Goal: Find specific page/section: Find specific page/section

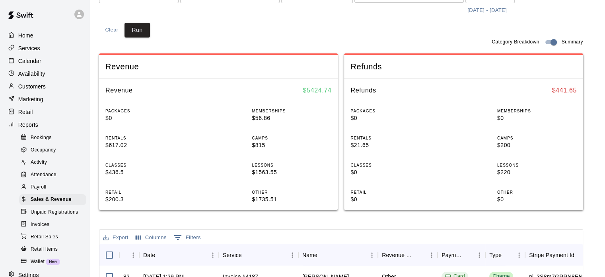
scroll to position [84, 0]
click at [39, 65] on p "Calendar" at bounding box center [29, 61] width 23 height 8
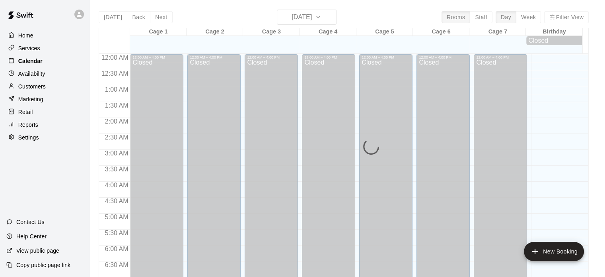
scroll to position [446, 0]
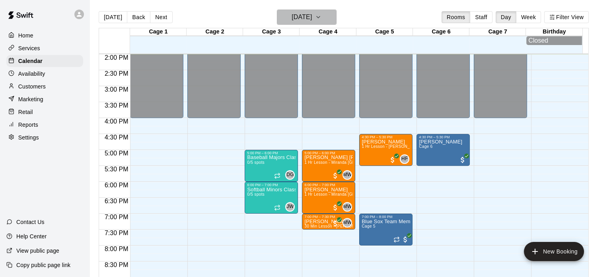
click at [322, 16] on icon "button" at bounding box center [318, 17] width 6 height 10
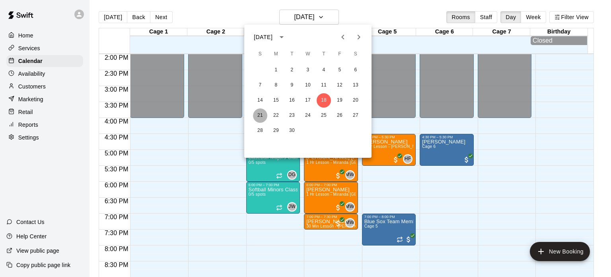
click at [261, 116] on button "21" at bounding box center [260, 115] width 14 height 14
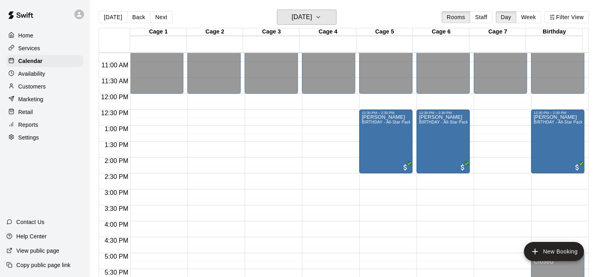
scroll to position [342, 0]
